Goal: Book appointment/travel/reservation

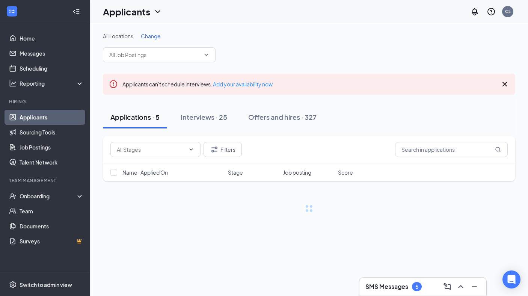
click at [427, 286] on div "SMS Messages 5" at bounding box center [422, 286] width 115 height 12
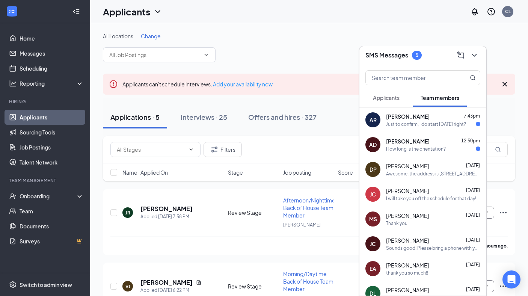
click at [430, 124] on div "Just to confirm, I do start [DATE] right?" at bounding box center [426, 124] width 80 height 6
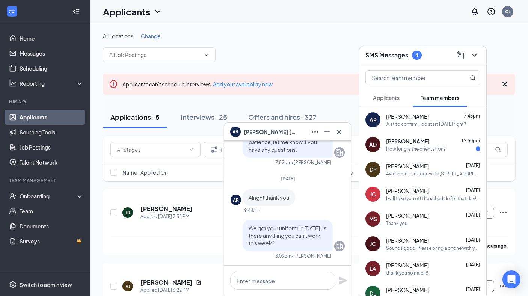
scroll to position [-90, 0]
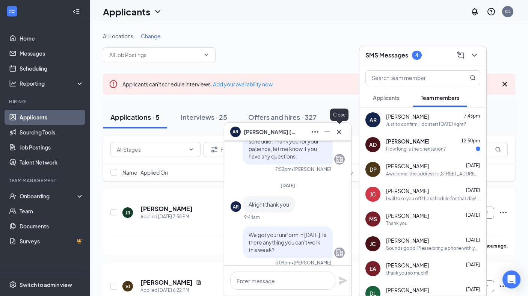
click at [337, 132] on icon "Cross" at bounding box center [338, 131] width 9 height 9
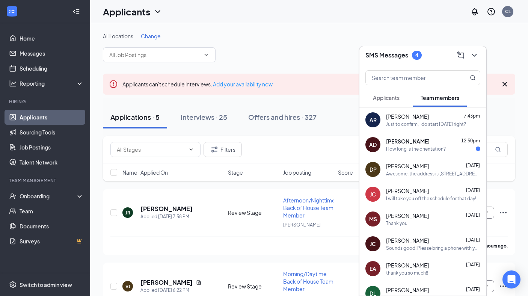
click at [414, 143] on div "[PERSON_NAME] 12:50pm" at bounding box center [433, 141] width 94 height 8
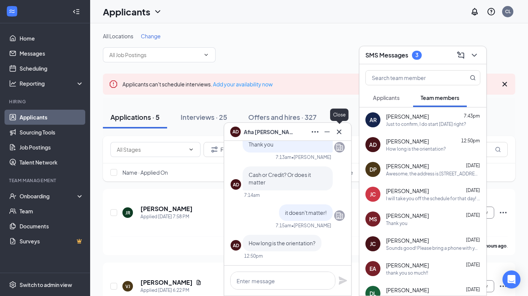
click at [338, 135] on icon "Cross" at bounding box center [338, 131] width 9 height 9
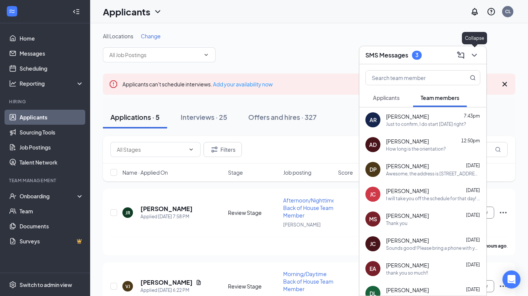
click at [478, 58] on icon "ChevronDown" at bounding box center [473, 55] width 9 height 9
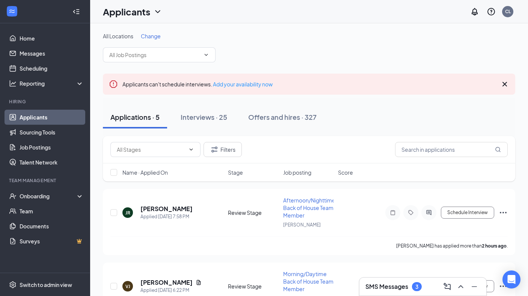
click at [412, 281] on div "SMS Messages 3" at bounding box center [422, 286] width 115 height 12
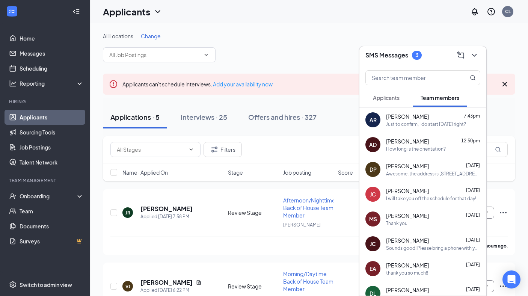
click at [379, 99] on span "Applicants" at bounding box center [386, 97] width 27 height 7
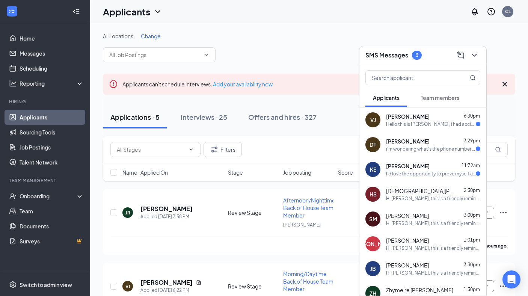
click at [430, 56] on div "SMS Messages 3" at bounding box center [422, 55] width 115 height 12
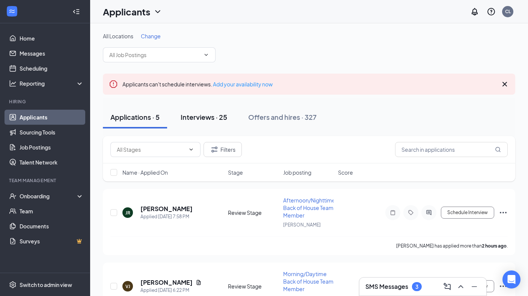
click at [212, 119] on div "Interviews · 25" at bounding box center [203, 116] width 47 height 9
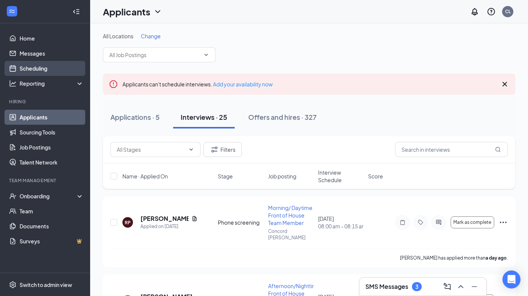
click at [57, 70] on link "Scheduling" at bounding box center [52, 68] width 64 height 15
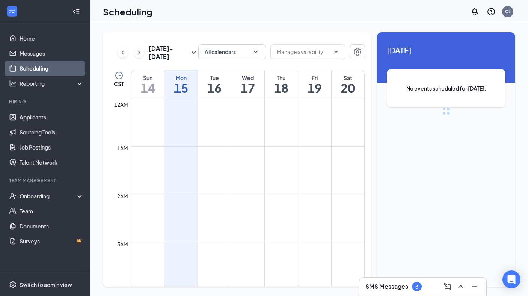
scroll to position [369, 0]
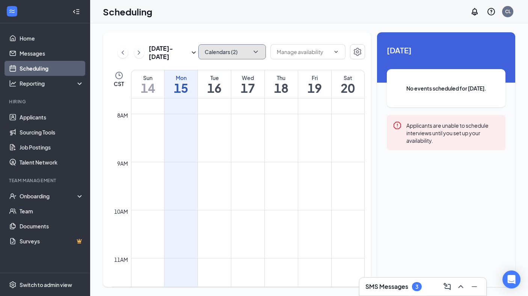
click at [223, 52] on button "Calendars (2)" at bounding box center [232, 51] width 68 height 15
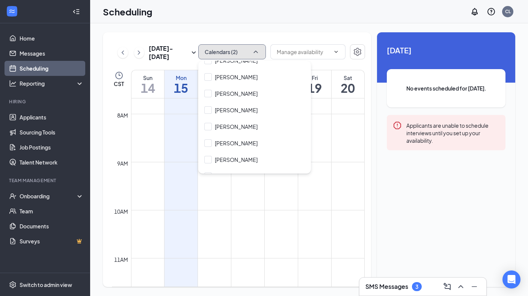
scroll to position [69, 0]
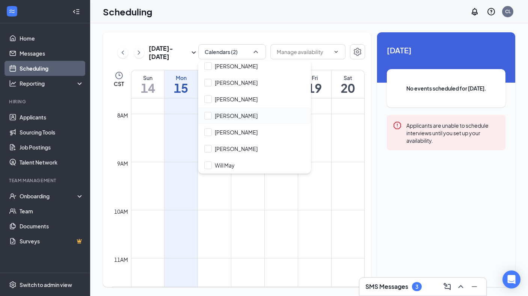
click at [231, 110] on div "[PERSON_NAME]" at bounding box center [254, 115] width 113 height 17
checkbox input "true"
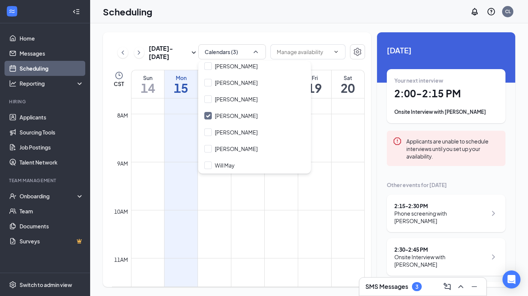
click at [241, 227] on td at bounding box center [247, 228] width 233 height 12
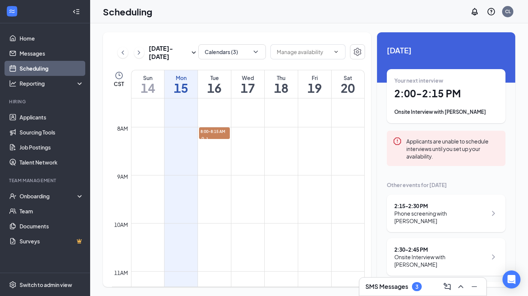
scroll to position [357, 0]
click at [217, 131] on span "8:00-8:15 AM" at bounding box center [214, 130] width 31 height 8
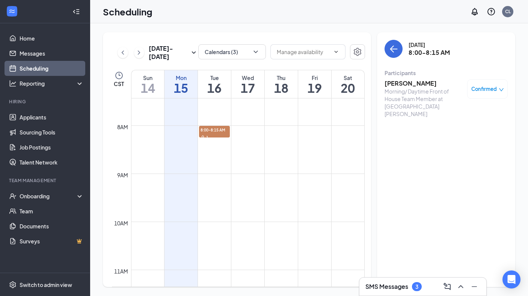
click at [396, 82] on h3 "[PERSON_NAME]" at bounding box center [423, 83] width 79 height 8
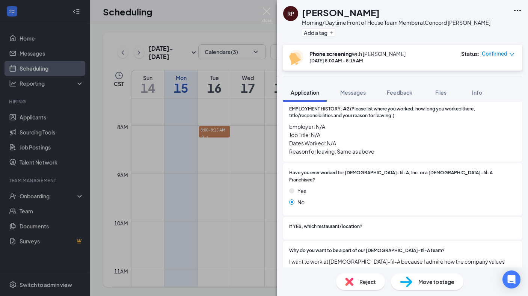
scroll to position [274, 0]
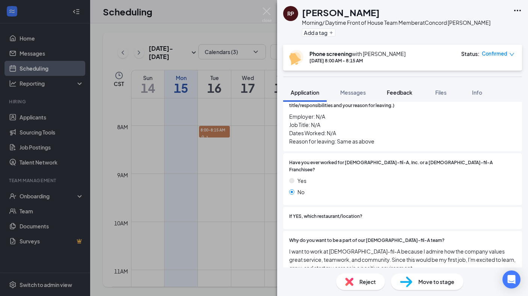
click at [397, 91] on span "Feedback" at bounding box center [399, 92] width 26 height 7
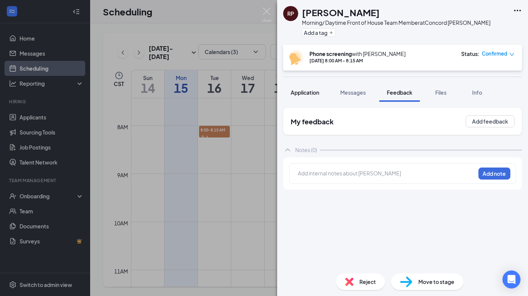
click at [311, 95] on div "Application" at bounding box center [304, 93] width 29 height 8
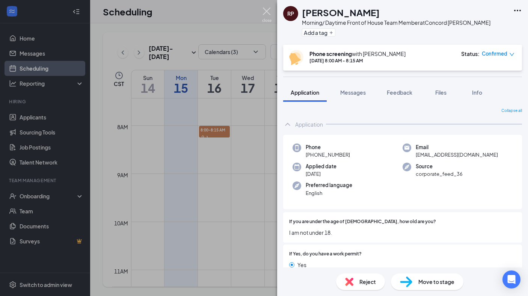
click at [268, 17] on img at bounding box center [266, 15] width 9 height 15
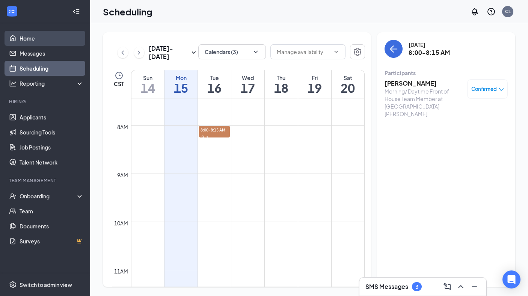
click at [45, 40] on link "Home" at bounding box center [52, 38] width 64 height 15
